Goal: Task Accomplishment & Management: Complete application form

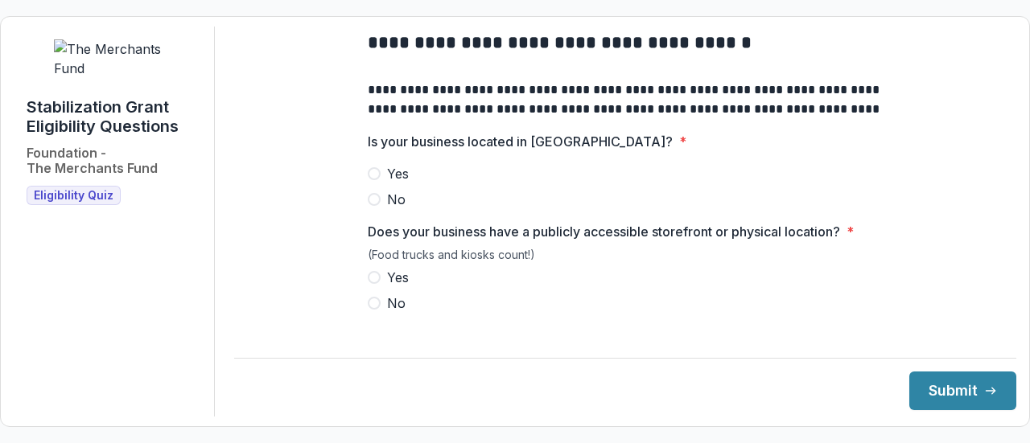
scroll to position [50, 0]
click at [397, 183] on span "Yes" at bounding box center [398, 172] width 22 height 19
click at [389, 286] on span "Yes" at bounding box center [398, 276] width 22 height 19
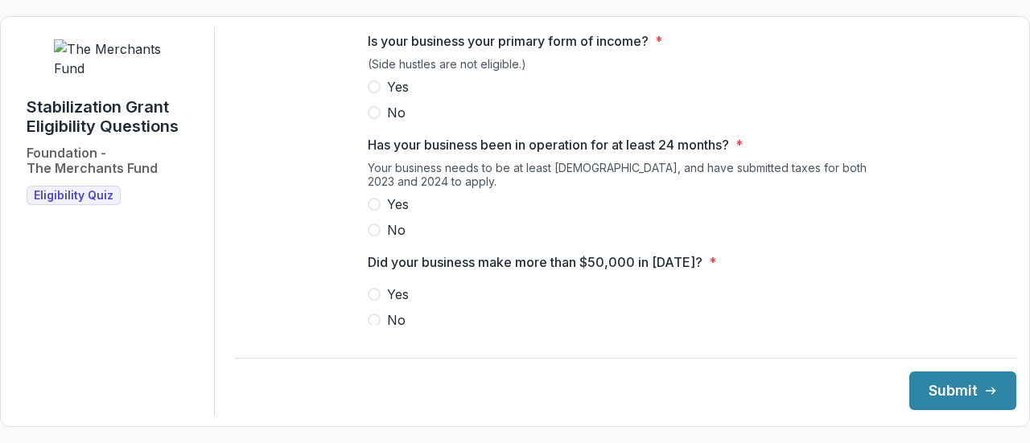
scroll to position [344, 0]
click at [395, 96] on span "Yes" at bounding box center [398, 85] width 22 height 19
click at [391, 212] on span "Yes" at bounding box center [398, 203] width 22 height 19
click at [388, 303] on span "Yes" at bounding box center [398, 293] width 22 height 19
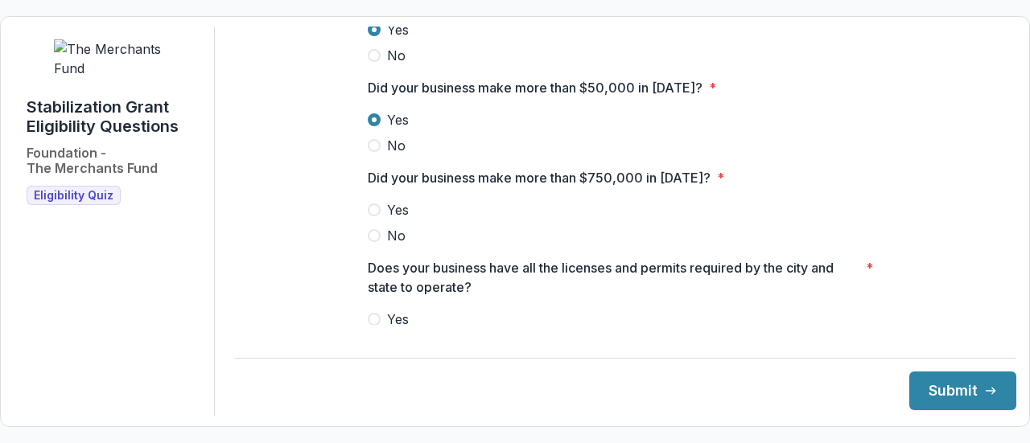
scroll to position [520, 0]
click at [387, 217] on span "Yes" at bounding box center [398, 208] width 22 height 19
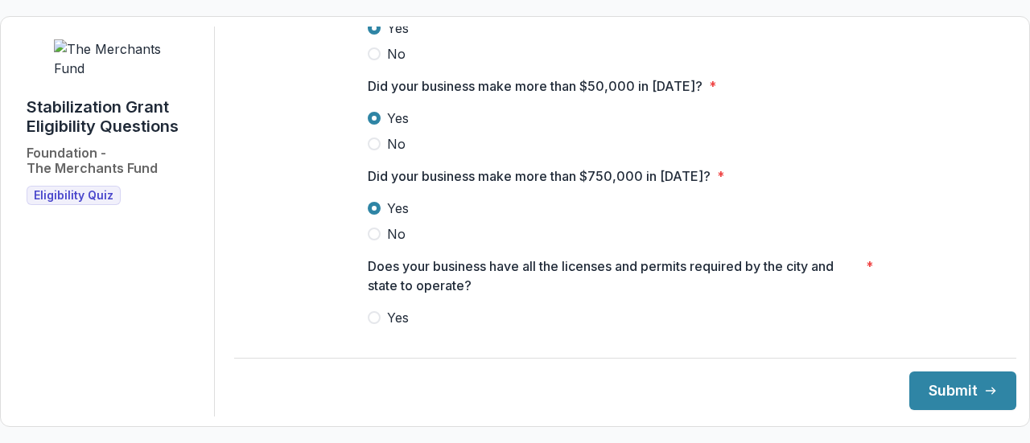
click at [393, 327] on span "Yes" at bounding box center [398, 317] width 22 height 19
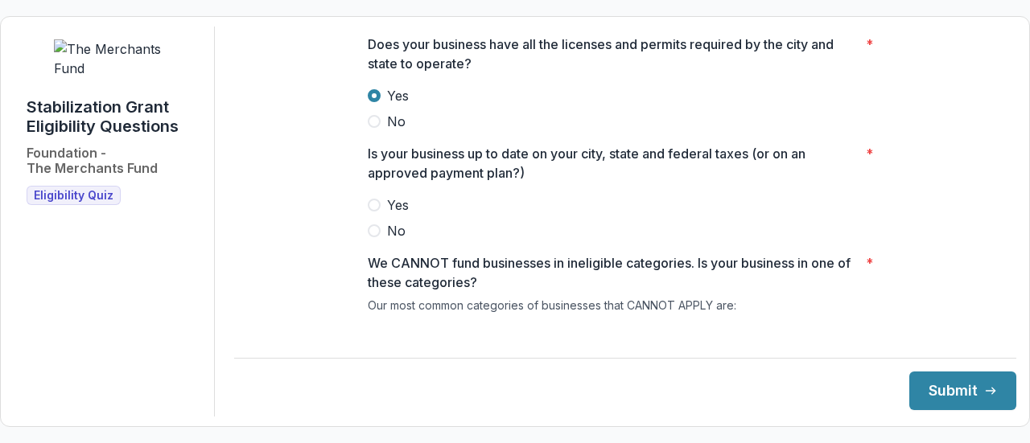
scroll to position [798, 0]
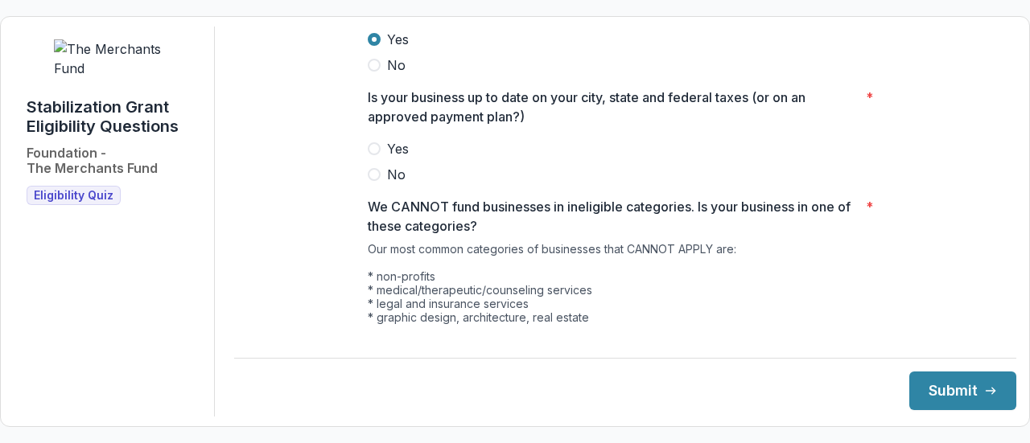
click at [385, 139] on div at bounding box center [625, 136] width 515 height 6
click at [391, 159] on span "Yes" at bounding box center [398, 148] width 22 height 19
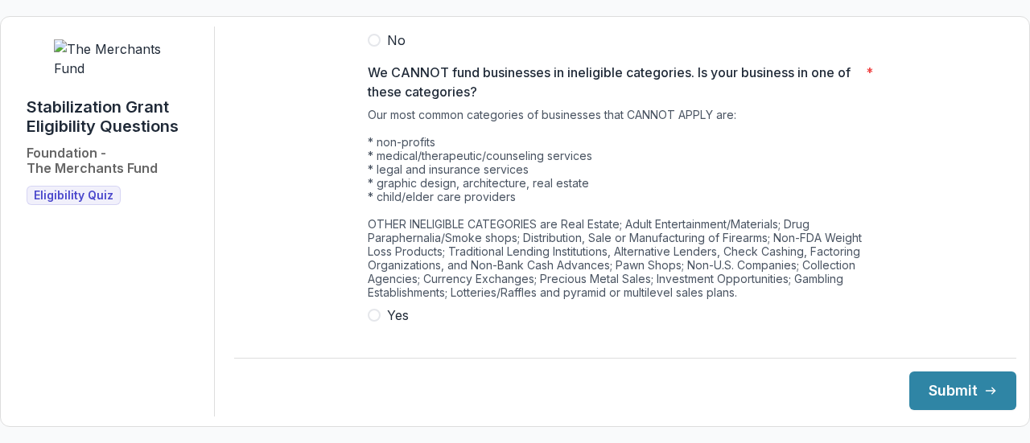
scroll to position [978, 0]
